Goal: Task Accomplishment & Management: Use online tool/utility

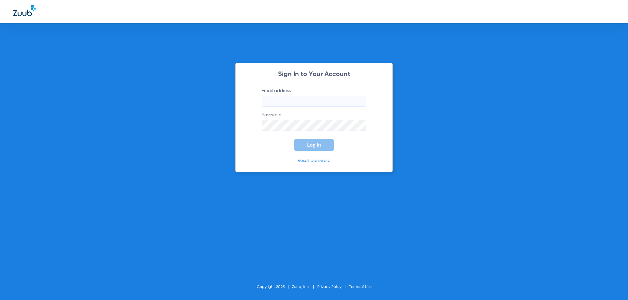
type input "office@mkmdentistry.com"
click at [320, 144] on span "Log In" at bounding box center [314, 145] width 14 height 5
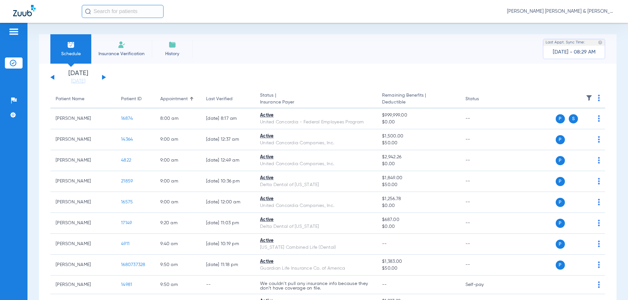
click at [102, 79] on button at bounding box center [104, 77] width 4 height 5
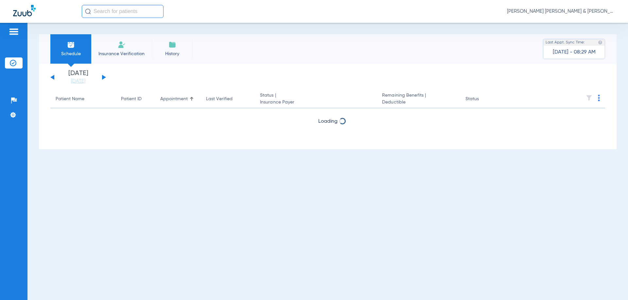
click at [102, 79] on button at bounding box center [104, 77] width 4 height 5
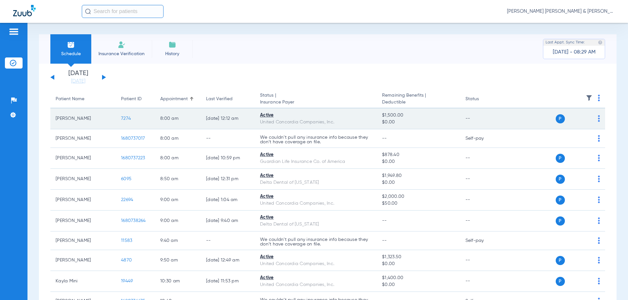
click at [592, 119] on div "P S" at bounding box center [552, 118] width 96 height 9
click at [595, 119] on td "P S" at bounding box center [554, 119] width 101 height 21
click at [598, 121] on img at bounding box center [599, 118] width 2 height 7
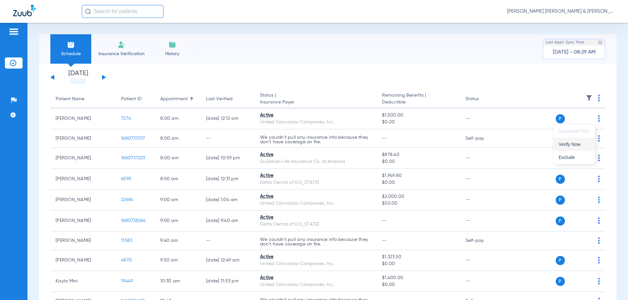
click at [581, 141] on button "Verify Now" at bounding box center [573, 144] width 41 height 13
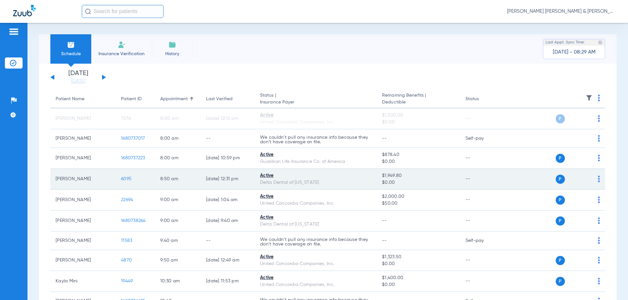
click at [596, 180] on td "P S" at bounding box center [554, 179] width 101 height 21
click at [592, 177] on div "P S" at bounding box center [552, 179] width 96 height 9
click at [592, 179] on div "P S" at bounding box center [552, 179] width 96 height 9
click at [596, 179] on td "P S" at bounding box center [554, 179] width 101 height 21
click at [598, 179] on img at bounding box center [599, 179] width 2 height 7
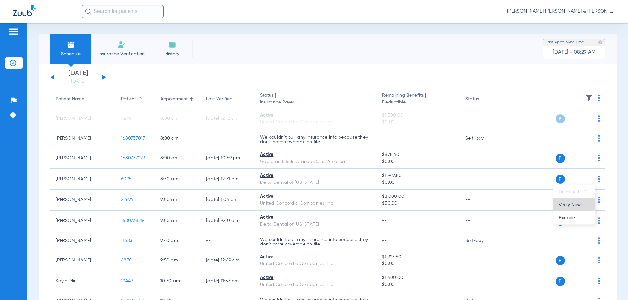
click at [573, 203] on span "Verify Now" at bounding box center [573, 205] width 31 height 5
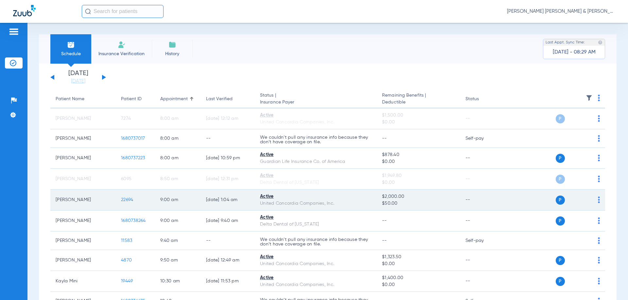
click at [595, 202] on td "P S" at bounding box center [554, 200] width 101 height 21
click at [592, 200] on div "P S" at bounding box center [552, 200] width 96 height 9
click at [595, 200] on td "P S" at bounding box center [554, 200] width 101 height 21
click at [598, 200] on img at bounding box center [599, 200] width 2 height 7
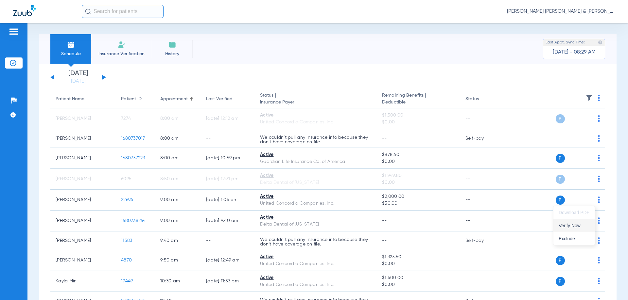
click at [583, 223] on button "Verify Now" at bounding box center [573, 225] width 41 height 13
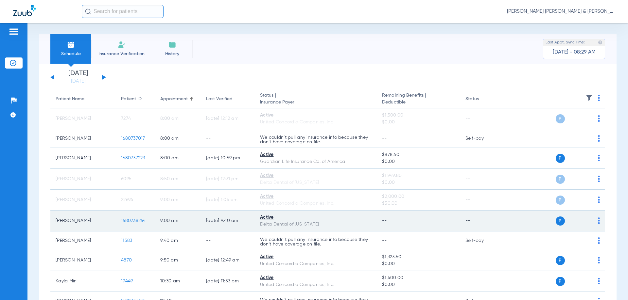
scroll to position [33, 0]
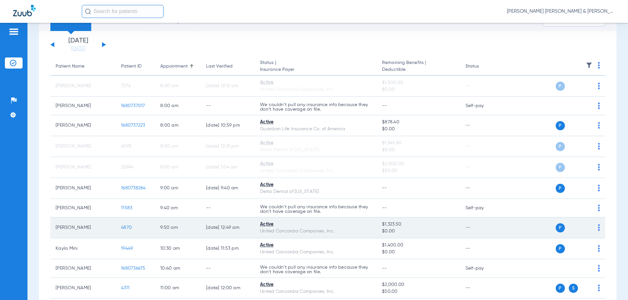
click at [592, 224] on div "P S" at bounding box center [552, 228] width 96 height 9
click at [598, 225] on img at bounding box center [599, 228] width 2 height 7
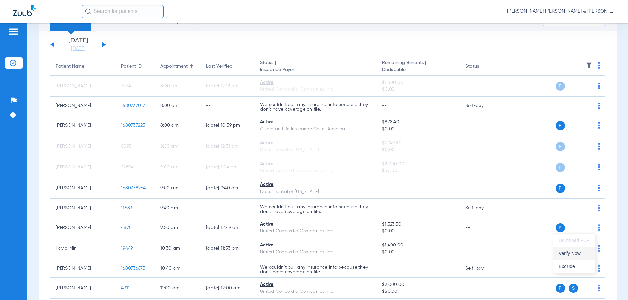
click at [568, 253] on span "Verify Now" at bounding box center [573, 253] width 31 height 5
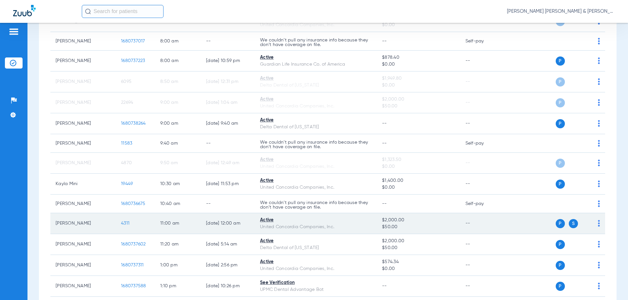
scroll to position [98, 0]
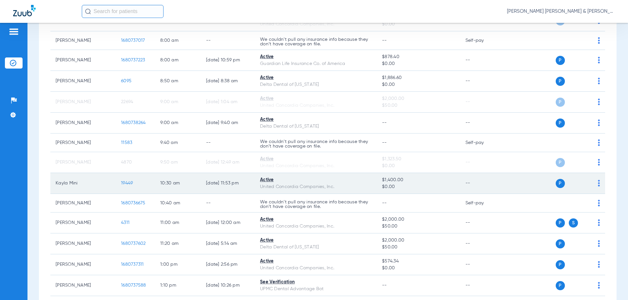
click at [595, 185] on td "P S" at bounding box center [554, 183] width 101 height 21
click at [592, 185] on div "P S" at bounding box center [552, 183] width 96 height 9
click at [595, 185] on td "P S" at bounding box center [554, 183] width 101 height 21
click at [598, 185] on img at bounding box center [599, 183] width 2 height 7
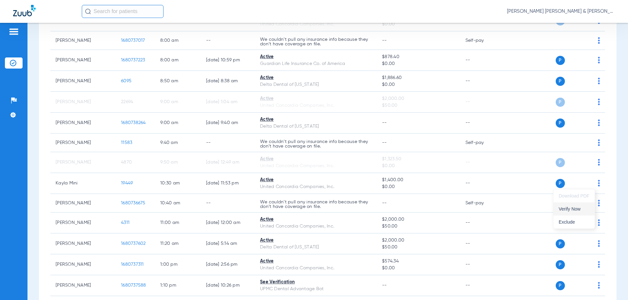
click at [575, 210] on span "Verify Now" at bounding box center [573, 209] width 31 height 5
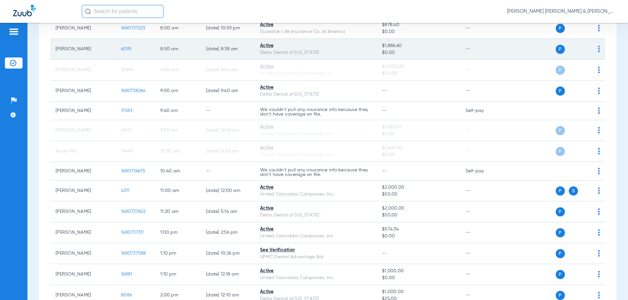
scroll to position [131, 0]
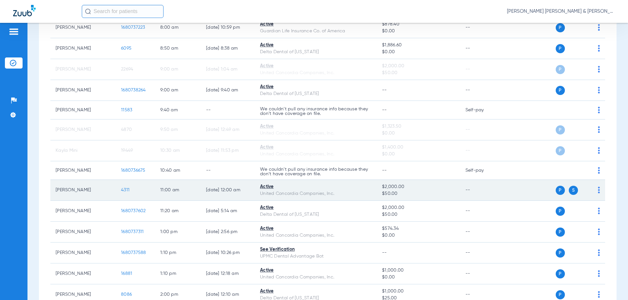
click at [598, 190] on img at bounding box center [599, 190] width 2 height 7
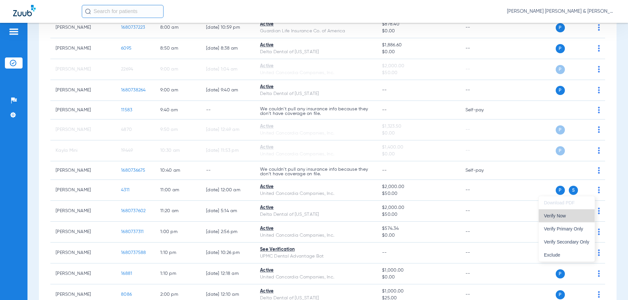
click at [572, 216] on span "Verify Now" at bounding box center [566, 216] width 45 height 5
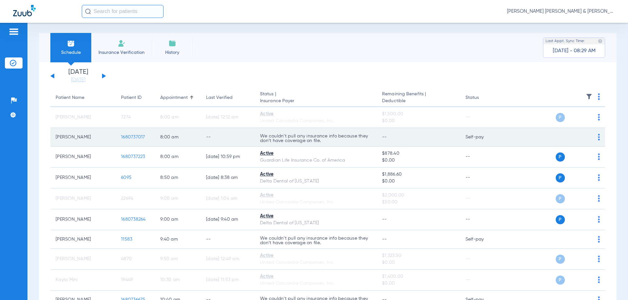
scroll to position [0, 0]
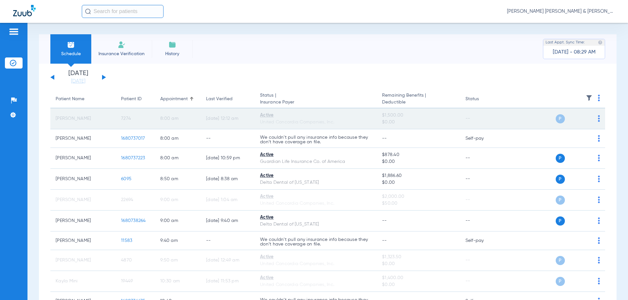
click at [438, 111] on td "$1,500.00 $0.00" at bounding box center [418, 119] width 83 height 21
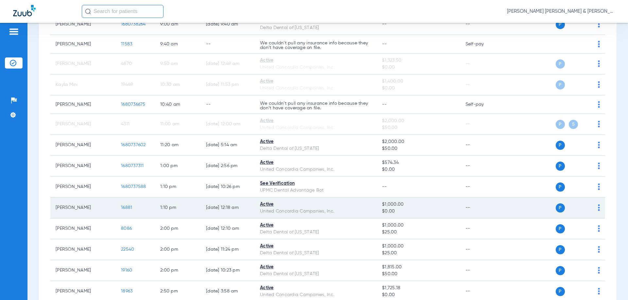
scroll to position [229, 0]
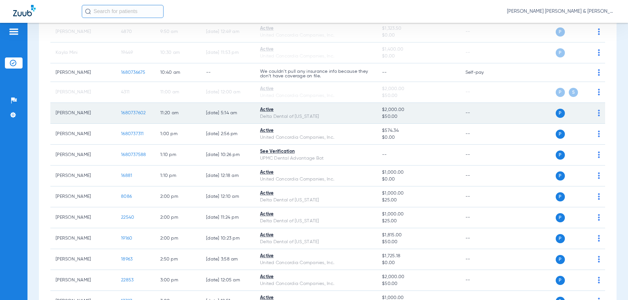
click at [596, 115] on td "P S" at bounding box center [554, 113] width 101 height 21
click at [598, 115] on td "P S" at bounding box center [554, 113] width 101 height 21
click at [595, 114] on td "P S" at bounding box center [554, 113] width 101 height 21
click at [590, 113] on div "P S" at bounding box center [552, 113] width 96 height 9
click at [598, 114] on img at bounding box center [599, 113] width 2 height 7
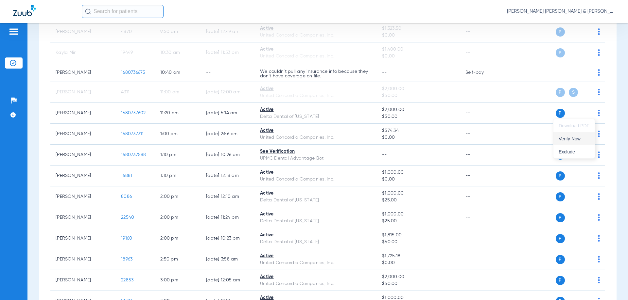
click at [581, 141] on span "Verify Now" at bounding box center [573, 139] width 31 height 5
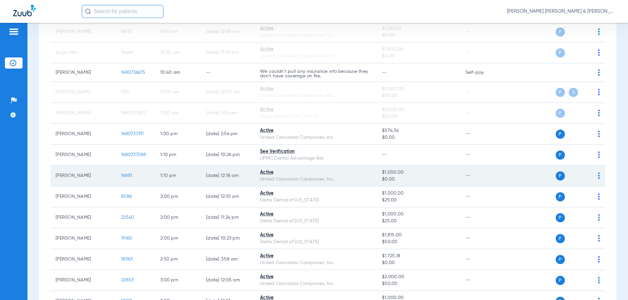
click at [596, 177] on td "P S" at bounding box center [554, 176] width 101 height 21
click at [598, 177] on img at bounding box center [599, 176] width 2 height 7
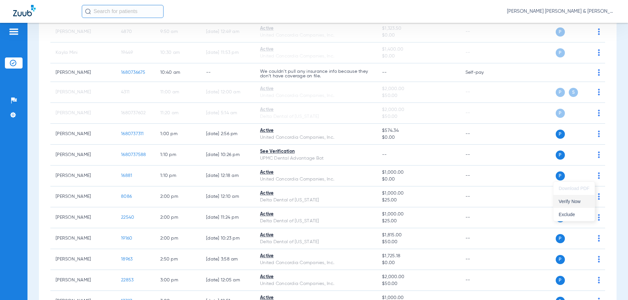
click at [568, 202] on span "Verify Now" at bounding box center [573, 201] width 31 height 5
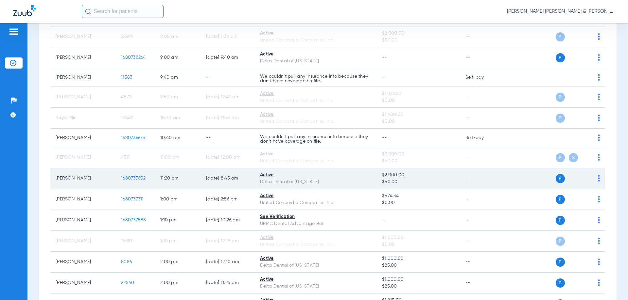
scroll to position [196, 0]
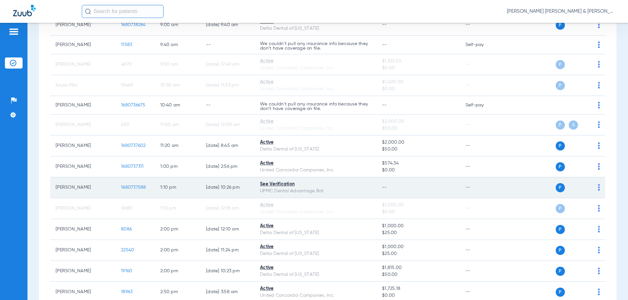
click at [594, 188] on div "P S" at bounding box center [552, 187] width 96 height 9
click at [598, 190] on img at bounding box center [599, 187] width 2 height 7
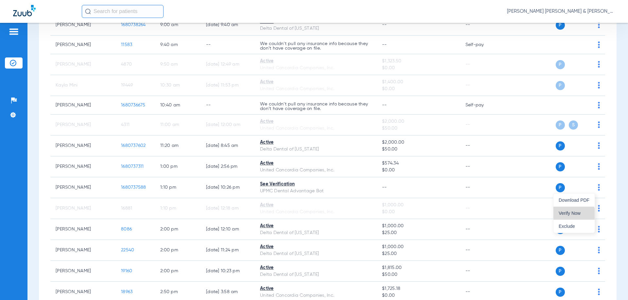
click at [574, 217] on button "Verify Now" at bounding box center [573, 213] width 41 height 13
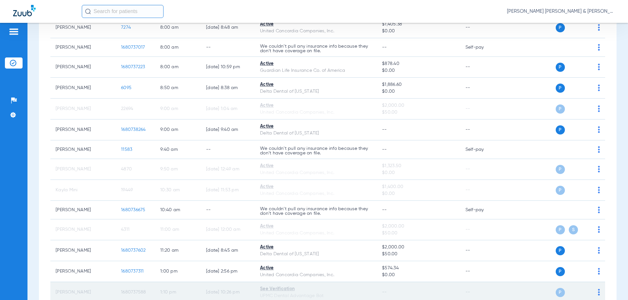
scroll to position [0, 0]
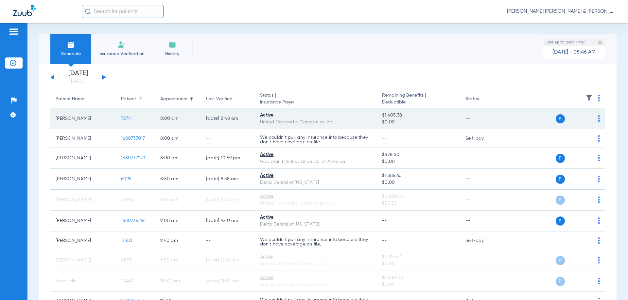
click at [596, 121] on td "P S" at bounding box center [554, 119] width 101 height 21
click at [592, 118] on div "P S" at bounding box center [552, 118] width 96 height 9
click at [596, 121] on td "P S" at bounding box center [554, 119] width 101 height 21
click at [598, 120] on img at bounding box center [599, 118] width 2 height 7
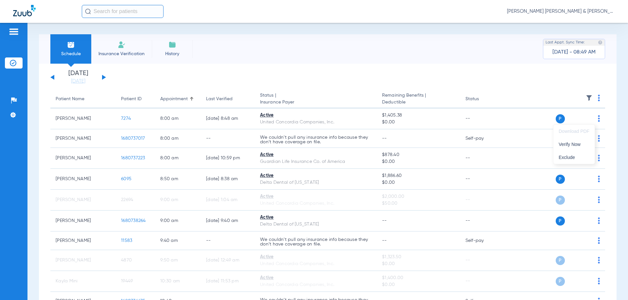
click at [124, 120] on div at bounding box center [314, 150] width 628 height 300
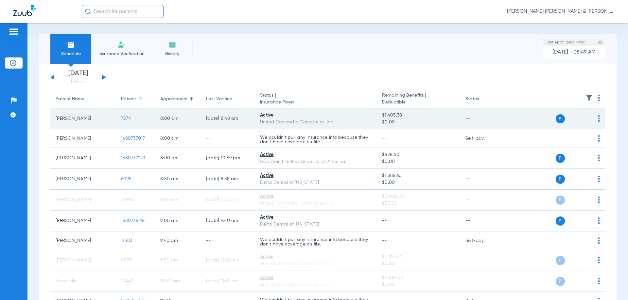
drag, startPoint x: 51, startPoint y: 127, endPoint x: 62, endPoint y: 119, distance: 13.6
click at [51, 127] on td "[PERSON_NAME]" at bounding box center [82, 119] width 65 height 21
click at [62, 119] on td "[PERSON_NAME]" at bounding box center [82, 119] width 65 height 21
click at [102, 113] on td "[PERSON_NAME]" at bounding box center [82, 119] width 65 height 21
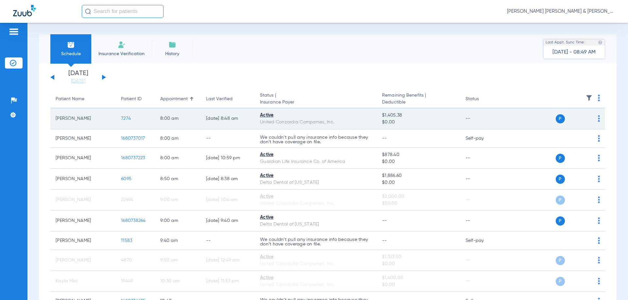
click at [126, 117] on span "7274" at bounding box center [126, 118] width 10 height 5
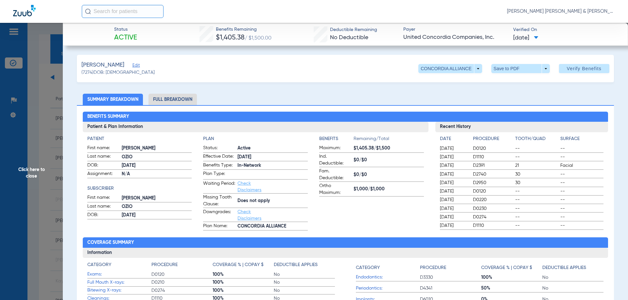
click at [171, 104] on li "Full Breakdown" at bounding box center [172, 99] width 48 height 11
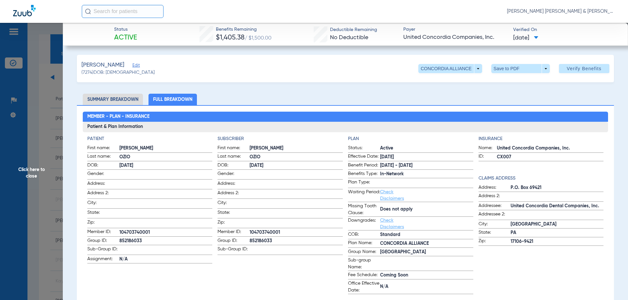
click at [119, 103] on li "Summary Breakdown" at bounding box center [113, 99] width 60 height 11
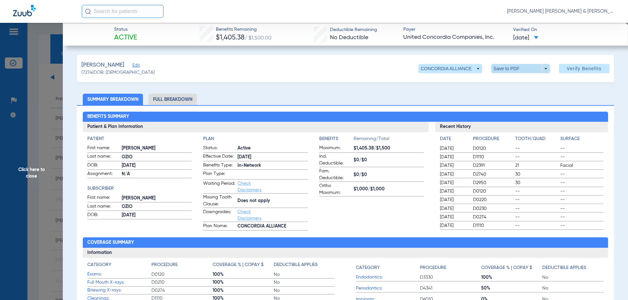
click at [516, 73] on span at bounding box center [520, 69] width 16 height 16
drag, startPoint x: 517, startPoint y: 81, endPoint x: 494, endPoint y: 77, distance: 23.8
click at [517, 81] on span "Save to PDF" at bounding box center [518, 81] width 26 height 5
drag, startPoint x: 40, startPoint y: 177, endPoint x: 34, endPoint y: 176, distance: 5.6
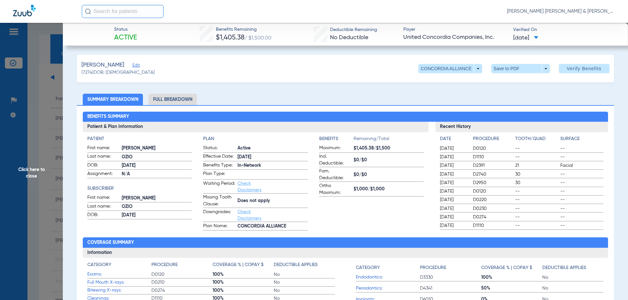
click at [39, 177] on span "Click here to close" at bounding box center [31, 173] width 63 height 300
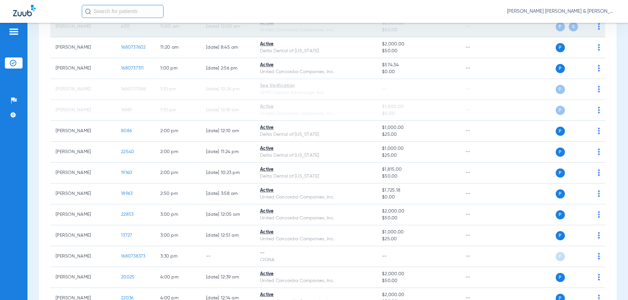
scroll to position [294, 0]
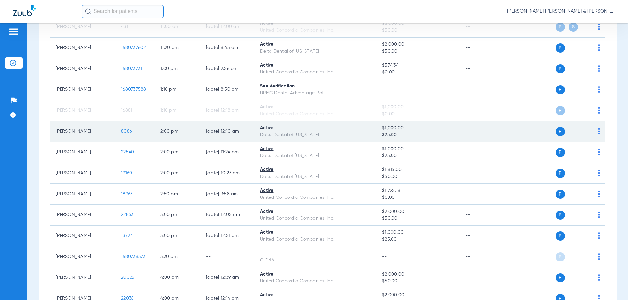
click at [598, 133] on img at bounding box center [599, 131] width 2 height 7
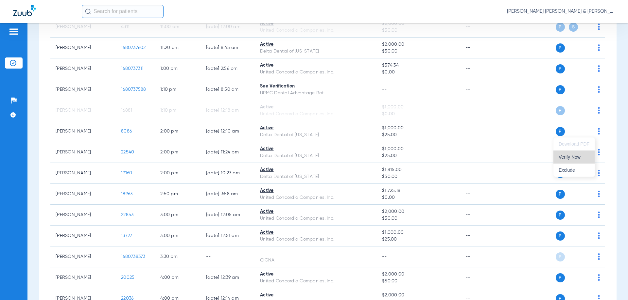
click at [577, 159] on span "Verify Now" at bounding box center [573, 157] width 31 height 5
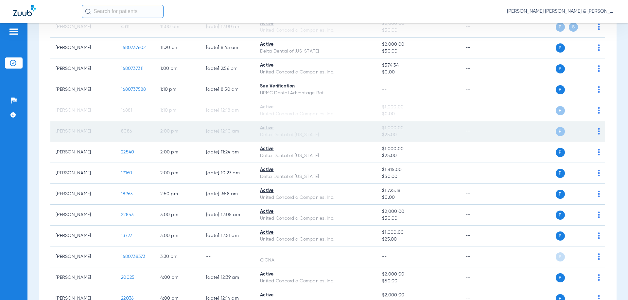
click at [592, 133] on div "P S" at bounding box center [552, 131] width 96 height 9
click at [595, 133] on td "P S" at bounding box center [554, 131] width 101 height 21
click at [598, 133] on img at bounding box center [599, 131] width 2 height 7
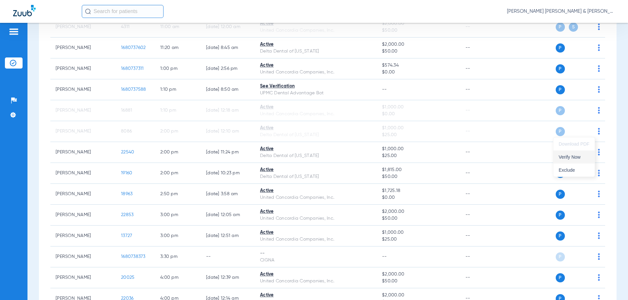
click at [584, 157] on span "Verify Now" at bounding box center [573, 157] width 31 height 5
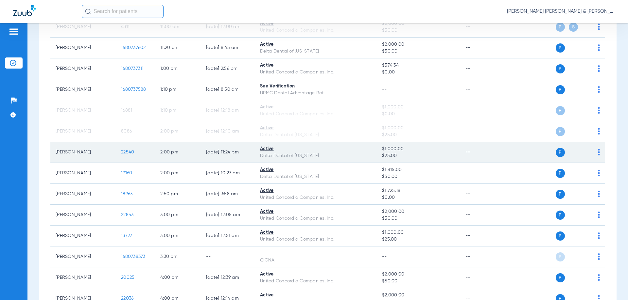
click at [598, 152] on img at bounding box center [599, 152] width 2 height 7
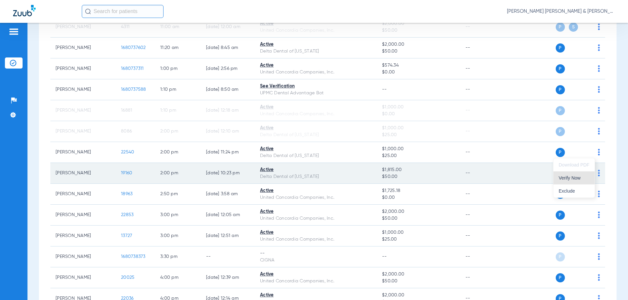
click at [575, 178] on span "Verify Now" at bounding box center [573, 178] width 31 height 5
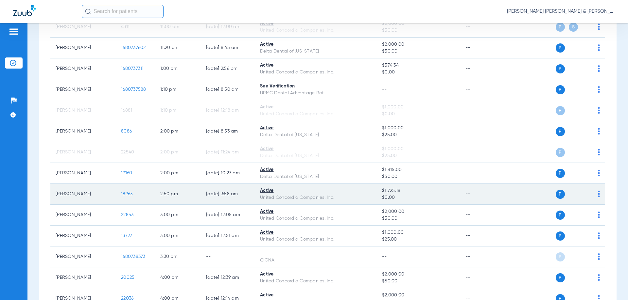
click at [487, 204] on td "--" at bounding box center [482, 194] width 44 height 21
click at [596, 197] on td "P S" at bounding box center [554, 194] width 101 height 21
click at [592, 195] on div "P S" at bounding box center [552, 194] width 96 height 9
click at [595, 196] on td "P S" at bounding box center [554, 194] width 101 height 21
click at [598, 195] on img at bounding box center [599, 194] width 2 height 7
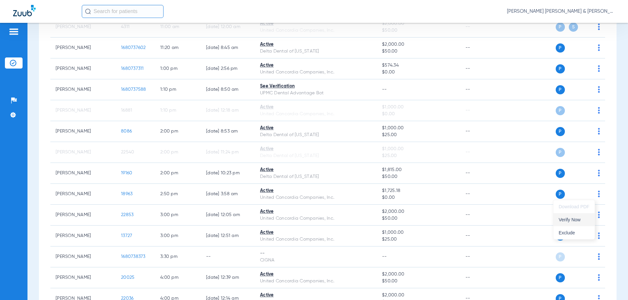
click at [583, 221] on span "Verify Now" at bounding box center [573, 220] width 31 height 5
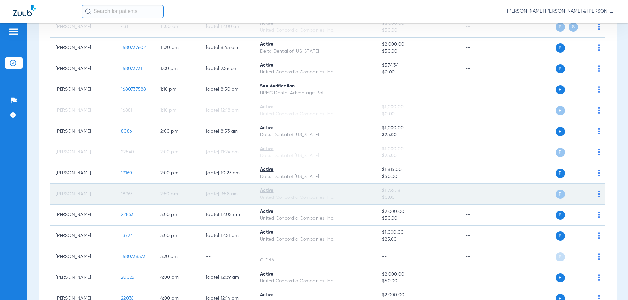
click at [122, 202] on td "18963" at bounding box center [135, 194] width 39 height 21
click at [104, 195] on td "[PERSON_NAME]" at bounding box center [82, 194] width 65 height 21
click at [155, 196] on td "18963" at bounding box center [135, 194] width 39 height 21
drag, startPoint x: 597, startPoint y: 191, endPoint x: 593, endPoint y: 191, distance: 3.9
click at [596, 191] on td "P S" at bounding box center [554, 194] width 101 height 21
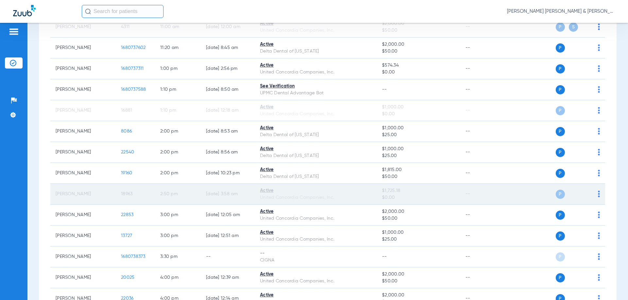
click at [592, 191] on div "P S" at bounding box center [552, 194] width 96 height 9
click at [598, 196] on img at bounding box center [599, 194] width 2 height 7
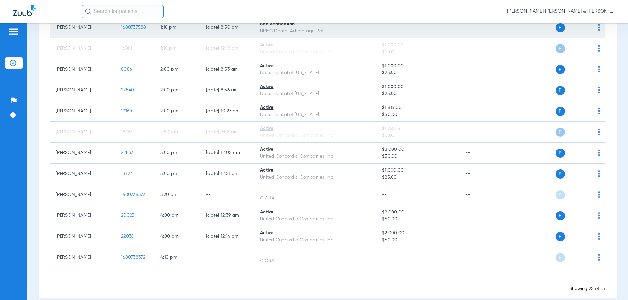
scroll to position [360, 0]
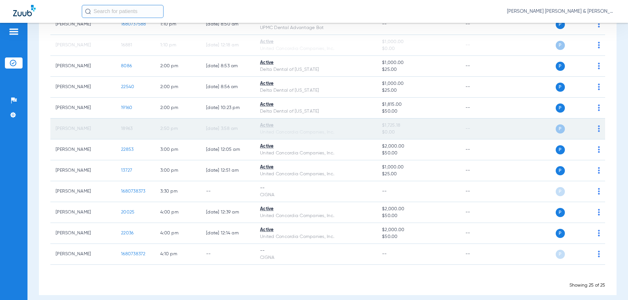
click at [141, 126] on td "18963" at bounding box center [135, 129] width 39 height 21
click at [110, 130] on td "[PERSON_NAME]" at bounding box center [82, 129] width 65 height 21
click at [595, 131] on td "P S" at bounding box center [554, 129] width 101 height 21
click at [591, 129] on div "P S" at bounding box center [552, 129] width 96 height 9
click at [598, 131] on img at bounding box center [599, 129] width 2 height 7
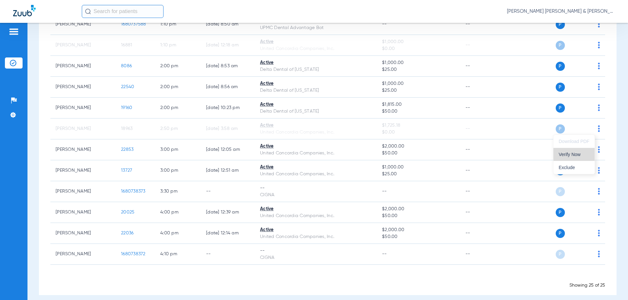
click at [578, 154] on span "Verify Now" at bounding box center [573, 154] width 31 height 5
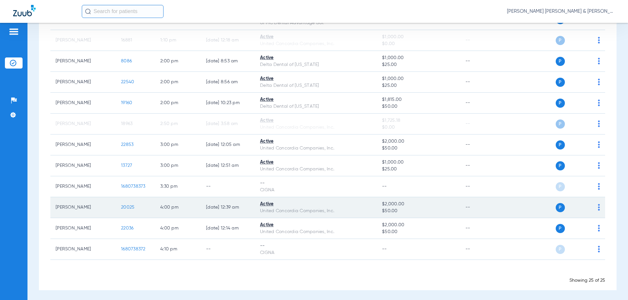
scroll to position [366, 0]
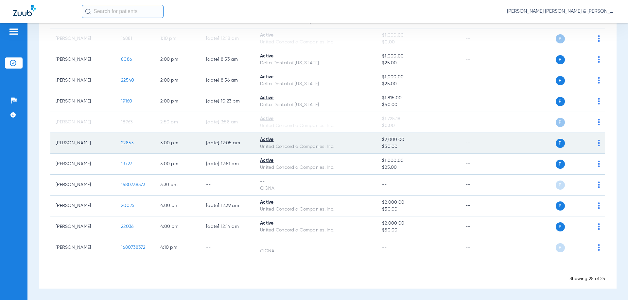
click at [598, 143] on img at bounding box center [599, 143] width 2 height 7
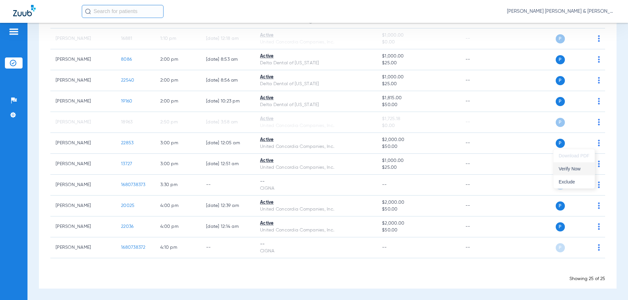
click at [581, 170] on span "Verify Now" at bounding box center [573, 169] width 31 height 5
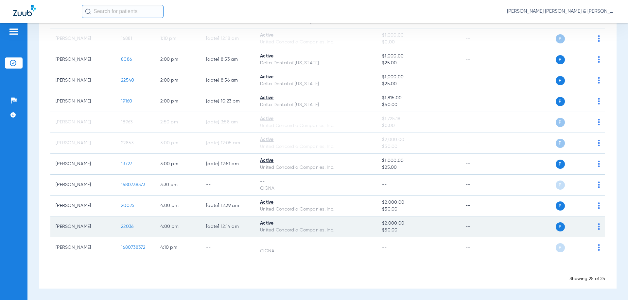
click at [598, 224] on img at bounding box center [599, 227] width 2 height 7
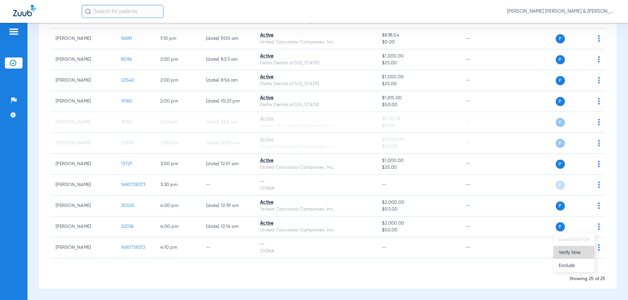
click at [570, 253] on span "Verify Now" at bounding box center [573, 252] width 31 height 5
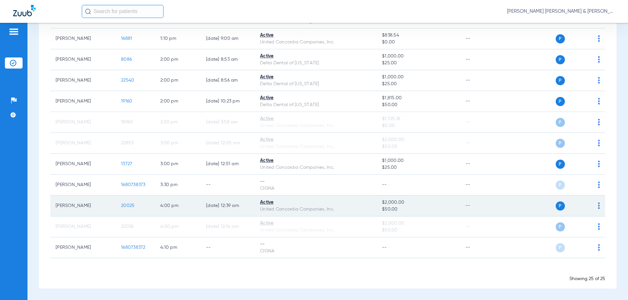
click at [598, 209] on img at bounding box center [599, 206] width 2 height 7
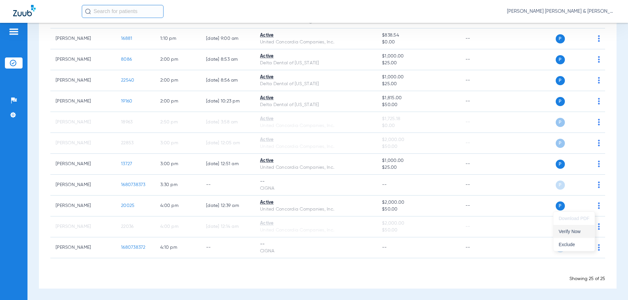
click at [580, 230] on span "Verify Now" at bounding box center [573, 231] width 31 height 5
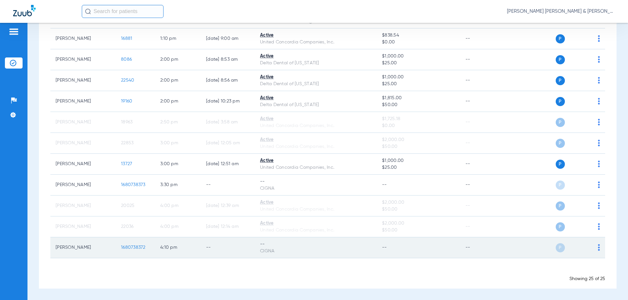
click at [535, 248] on div "P S" at bounding box center [552, 248] width 96 height 9
click at [82, 249] on td "[PERSON_NAME]" at bounding box center [82, 248] width 65 height 21
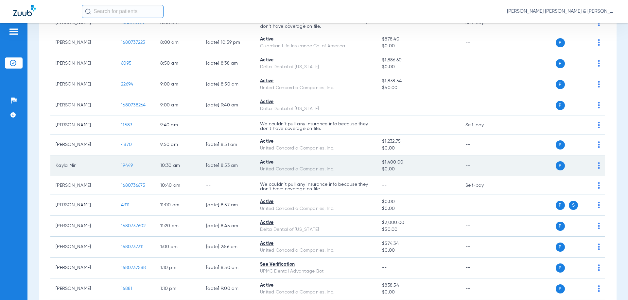
scroll to position [196, 0]
